Goal: Task Accomplishment & Management: Use online tool/utility

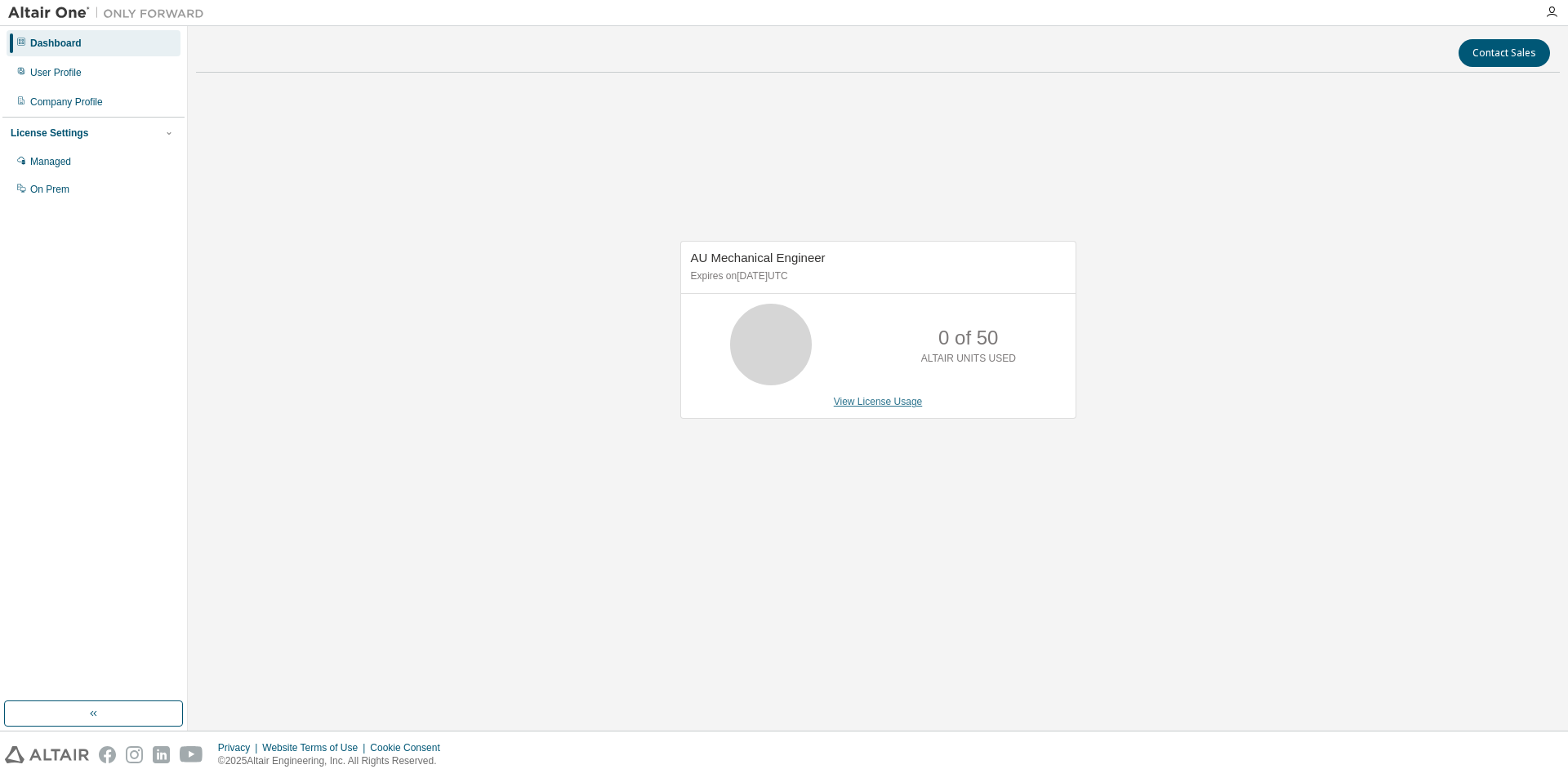
click at [911, 406] on link "View License Usage" at bounding box center [878, 401] width 89 height 11
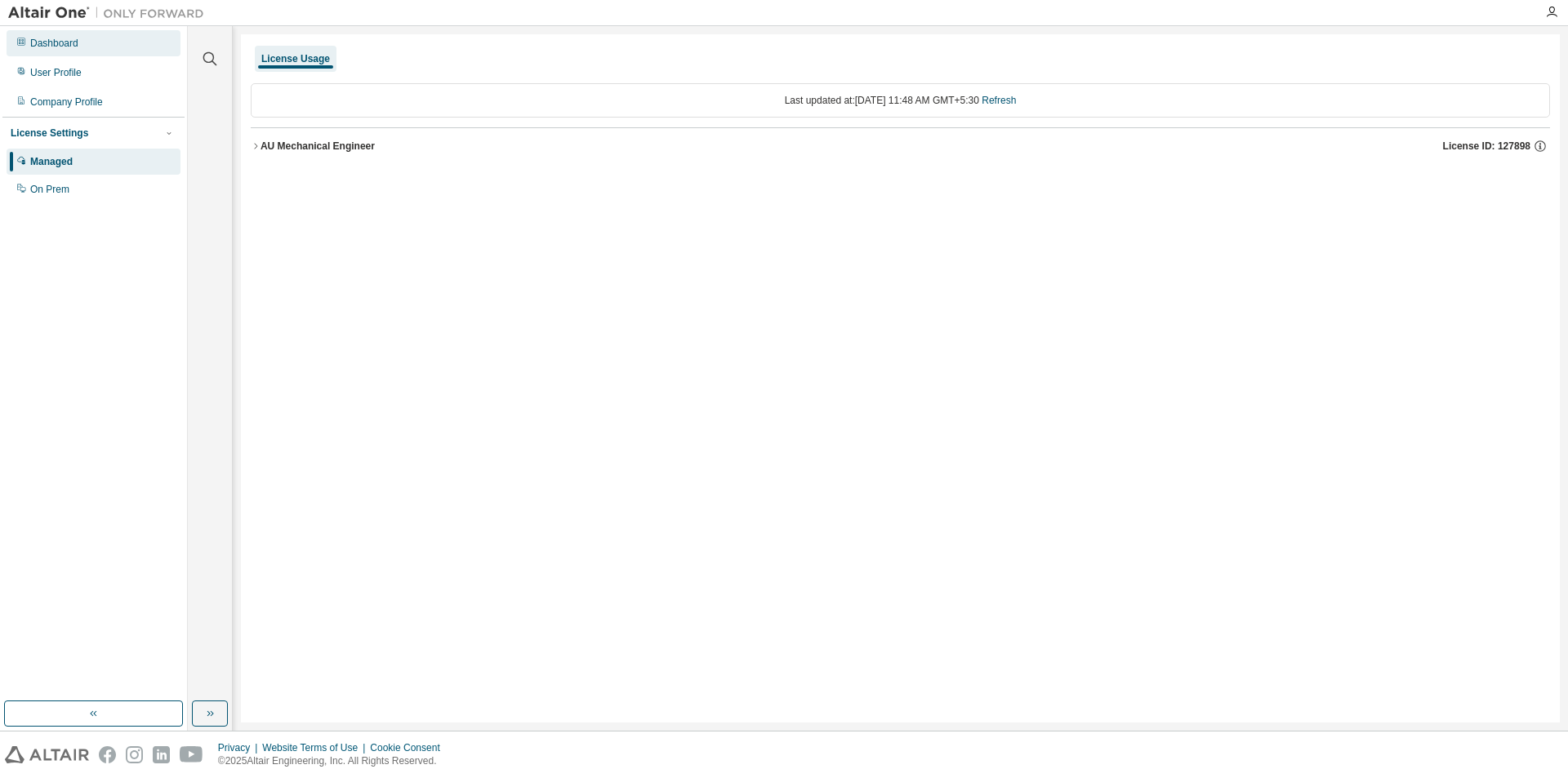
click at [77, 48] on div "Dashboard" at bounding box center [54, 43] width 48 height 13
